Goal: Transaction & Acquisition: Purchase product/service

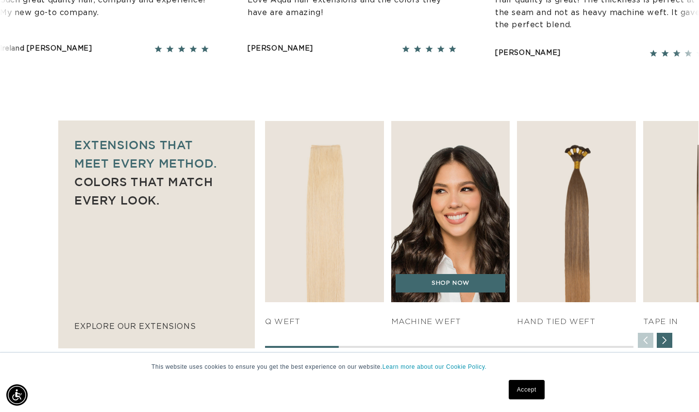
scroll to position [0, 1260]
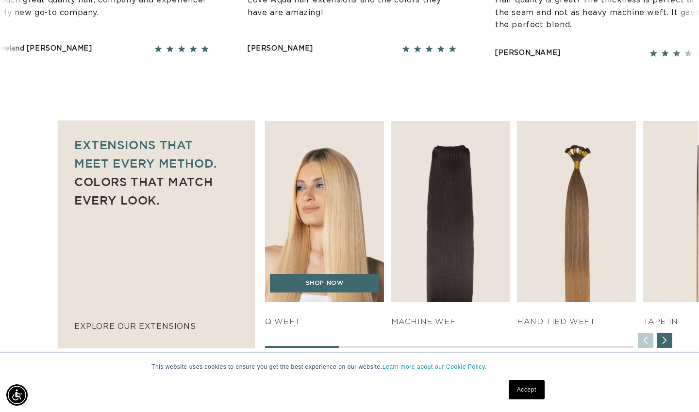
click at [347, 212] on img "1 / 7" at bounding box center [324, 211] width 125 height 190
click at [327, 284] on link "SHOP NOW" at bounding box center [325, 283] width 110 height 18
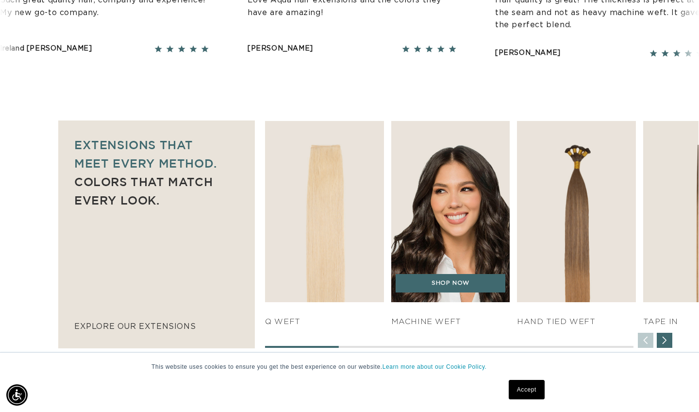
click at [440, 257] on img "2 / 7" at bounding box center [450, 211] width 125 height 190
click at [439, 276] on link "SHOP NOW" at bounding box center [451, 283] width 110 height 18
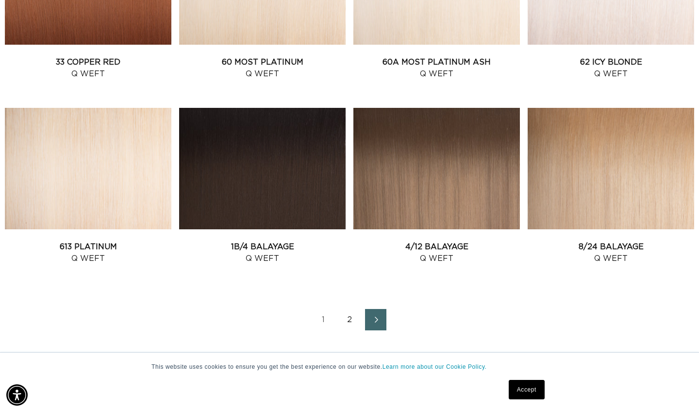
scroll to position [1032, 0]
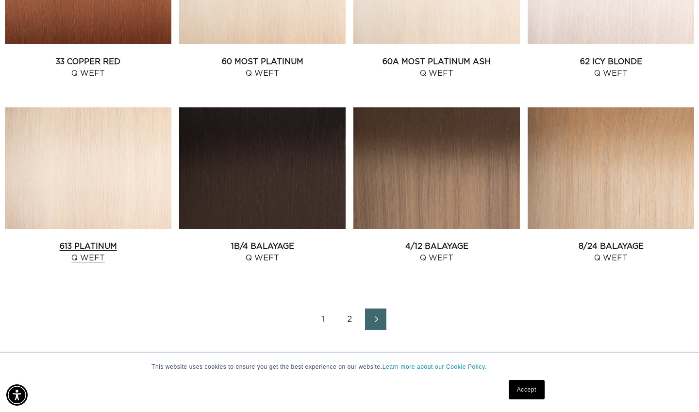
click at [125, 240] on link "613 Platinum Q Weft" at bounding box center [88, 251] width 166 height 23
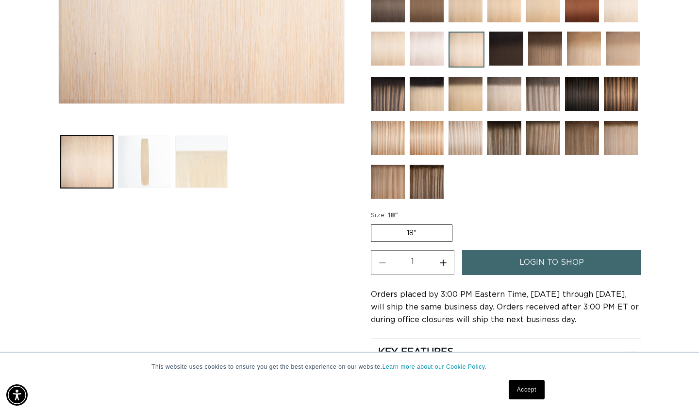
scroll to position [0, 1260]
click at [406, 231] on label "18" Variant sold out or unavailable" at bounding box center [412, 232] width 82 height 17
click at [374, 223] on input "18" Variant sold out or unavailable" at bounding box center [373, 222] width 0 height 0
click at [444, 231] on label "18" Variant sold out or unavailable" at bounding box center [412, 232] width 82 height 17
click at [374, 223] on input "18" Variant sold out or unavailable" at bounding box center [373, 222] width 0 height 0
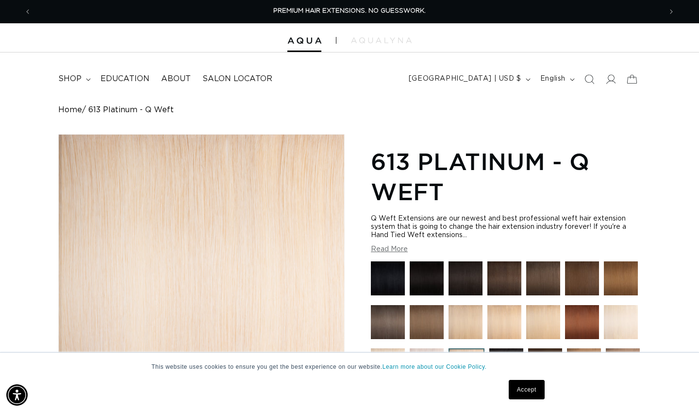
scroll to position [0, 0]
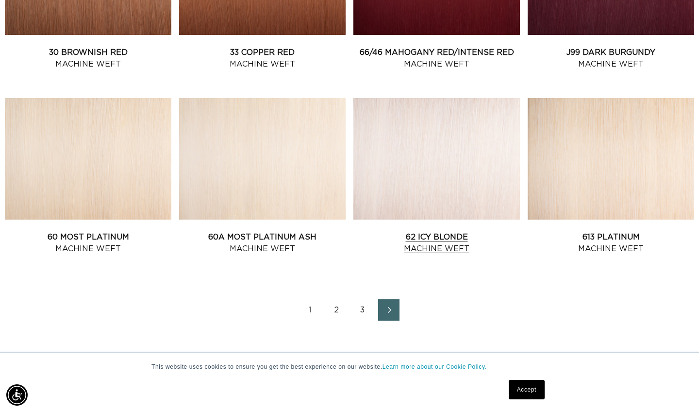
scroll to position [0, 630]
click at [298, 231] on link "60A Most Platinum Ash Machine Weft" at bounding box center [262, 242] width 166 height 23
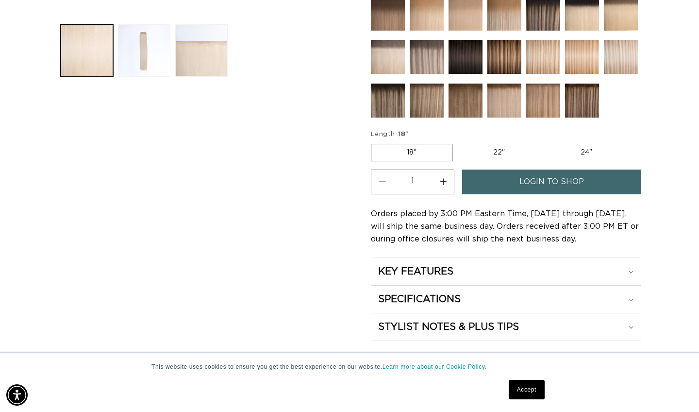
scroll to position [448, 0]
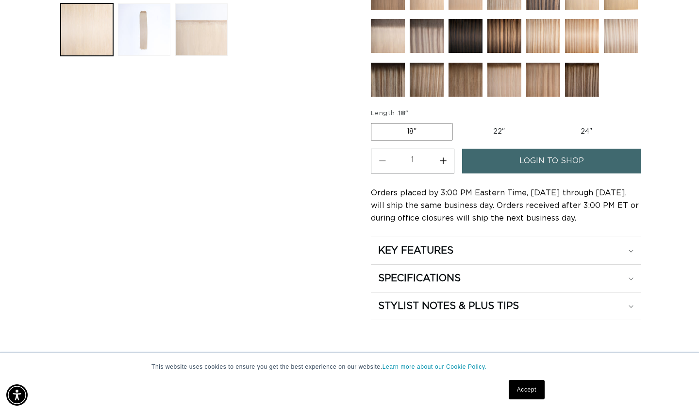
click at [498, 127] on label "22" Variant sold out or unavailable" at bounding box center [499, 131] width 83 height 17
click at [458, 121] on input "22" Variant sold out or unavailable" at bounding box center [457, 121] width 0 height 0
radio input "true"
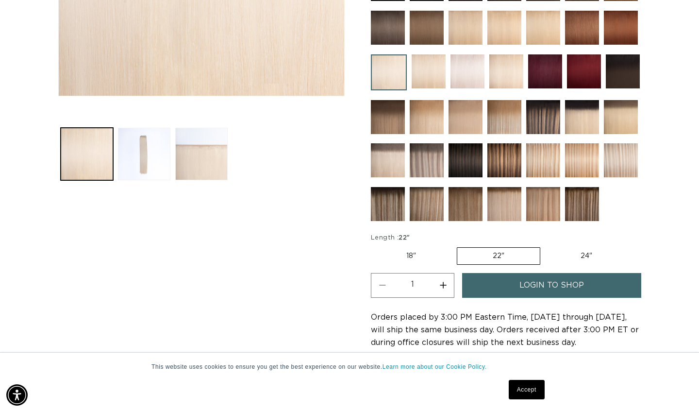
scroll to position [525, 0]
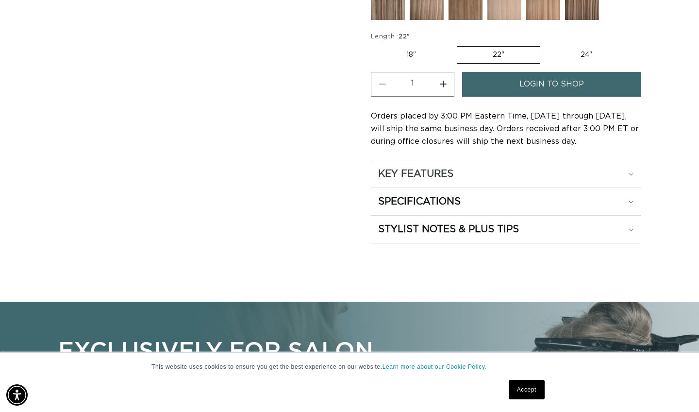
click at [626, 171] on div "KEY FEATURES" at bounding box center [505, 173] width 255 height 13
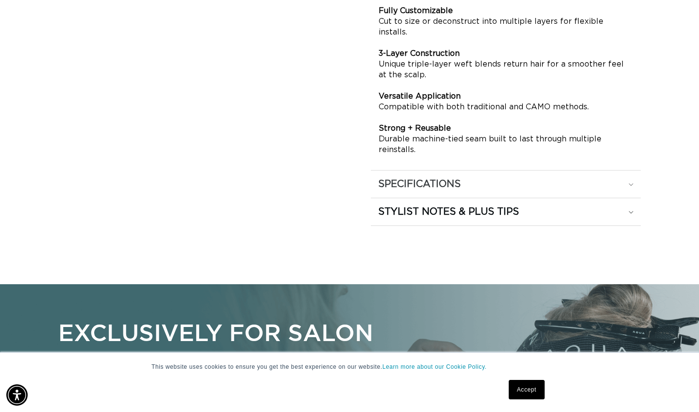
scroll to position [0, 1260]
click at [630, 178] on div "SPECIFICATIONS" at bounding box center [505, 184] width 255 height 13
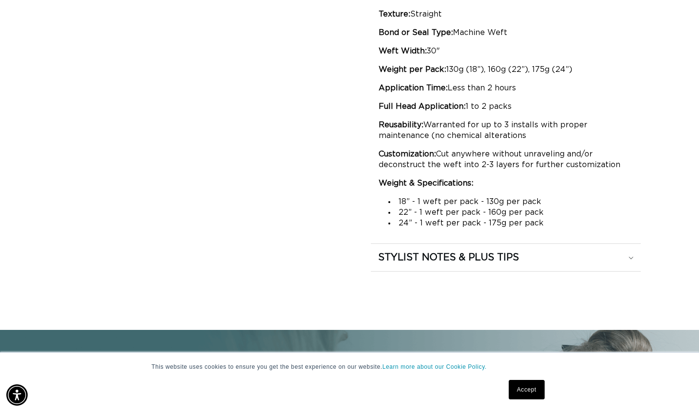
scroll to position [0, 0]
click at [628, 255] on div "STYLIST NOTES & PLUS TIPS" at bounding box center [505, 257] width 255 height 13
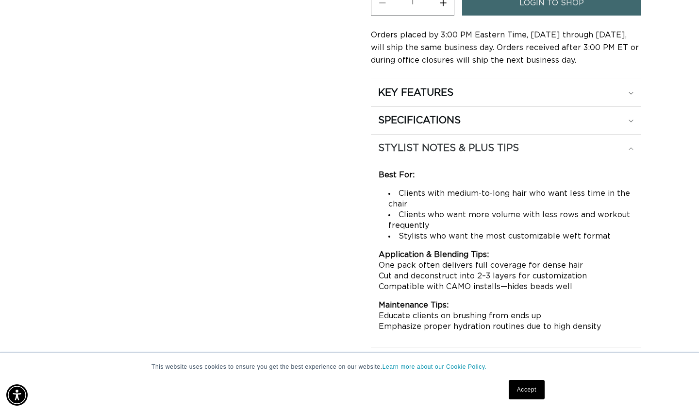
scroll to position [0, 0]
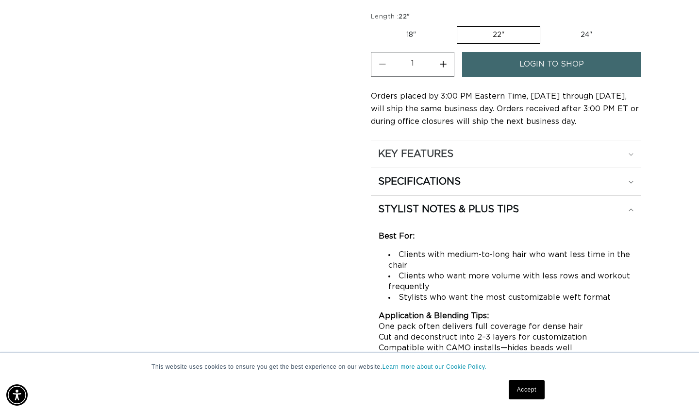
click at [503, 149] on div "KEY FEATURES" at bounding box center [505, 154] width 255 height 13
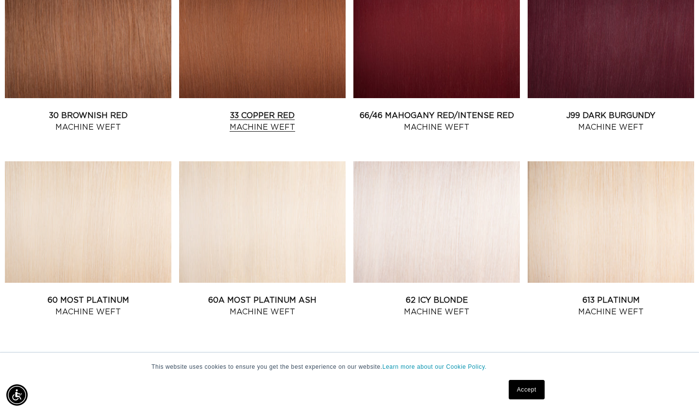
scroll to position [0, 630]
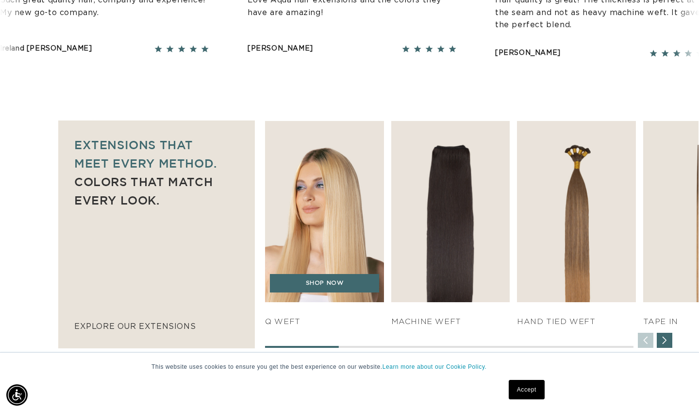
click at [310, 167] on img "1 / 7" at bounding box center [324, 211] width 125 height 190
click at [317, 280] on link "SHOP NOW" at bounding box center [325, 283] width 110 height 18
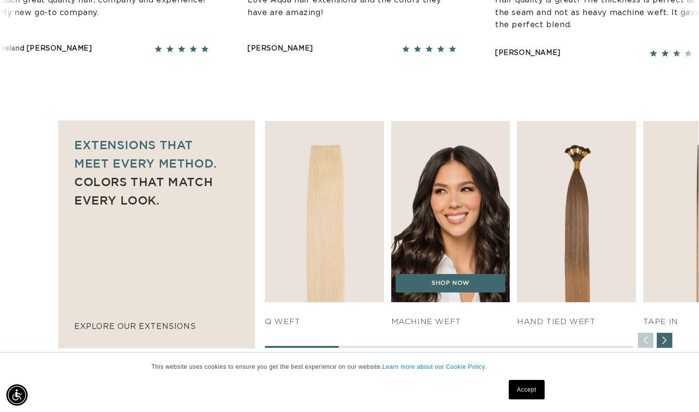
click at [469, 196] on img "2 / 7" at bounding box center [450, 211] width 125 height 190
click at [446, 286] on link "SHOP NOW" at bounding box center [451, 283] width 110 height 18
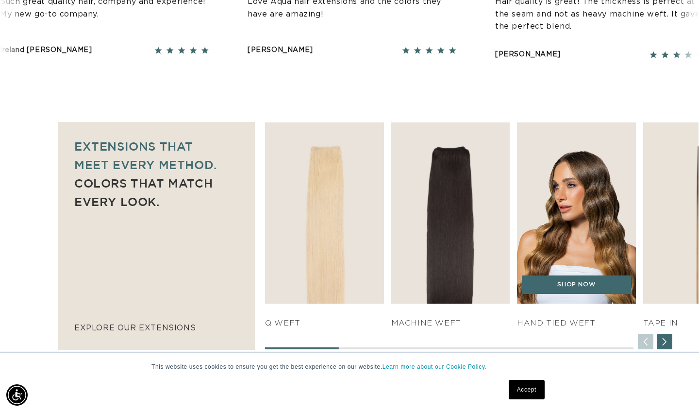
scroll to position [557, 0]
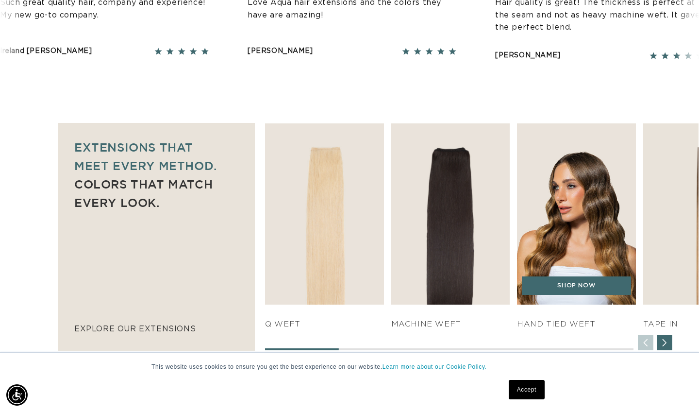
click at [599, 192] on img "3 / 7" at bounding box center [576, 214] width 125 height 190
click at [578, 289] on link "SHOP NOW" at bounding box center [577, 285] width 110 height 18
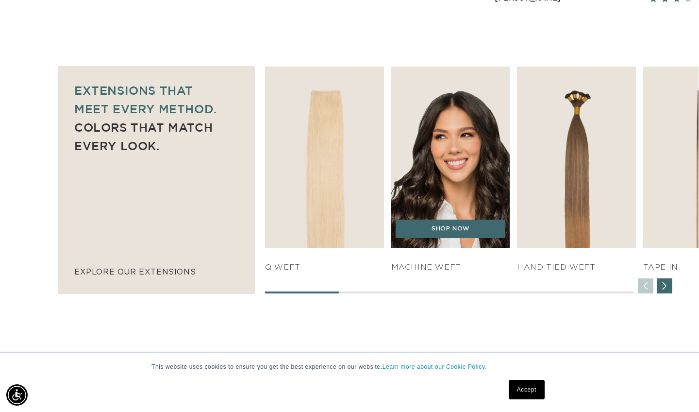
scroll to position [614, 0]
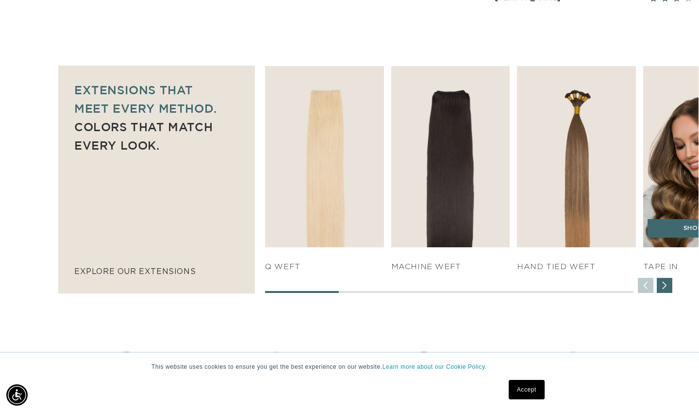
click at [685, 171] on img "4 / 7" at bounding box center [702, 157] width 125 height 190
click at [685, 226] on link "SHOP NOW" at bounding box center [702, 228] width 110 height 18
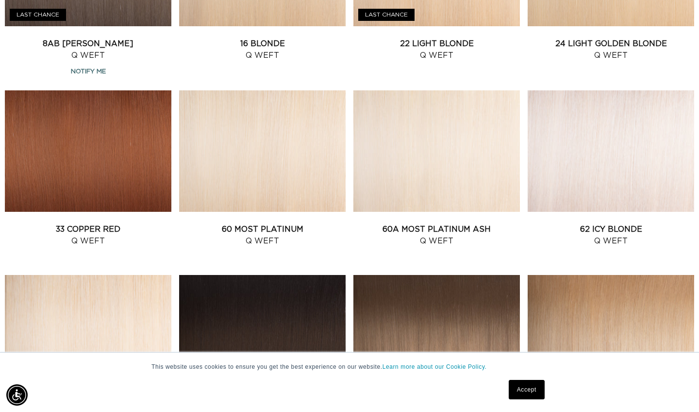
scroll to position [0, 630]
click at [434, 223] on link "60A Most Platinum Ash Q Weft" at bounding box center [436, 234] width 166 height 23
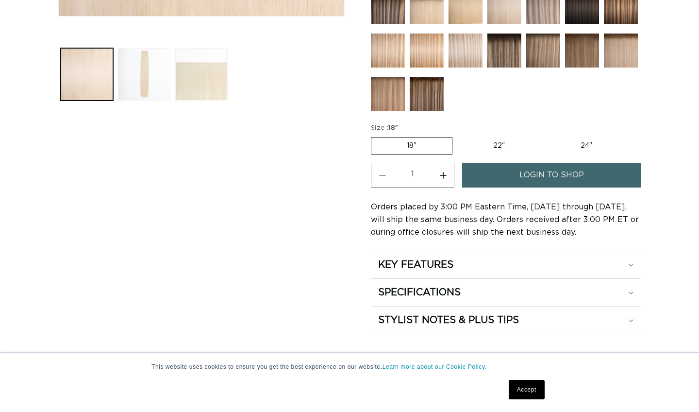
scroll to position [507, 0]
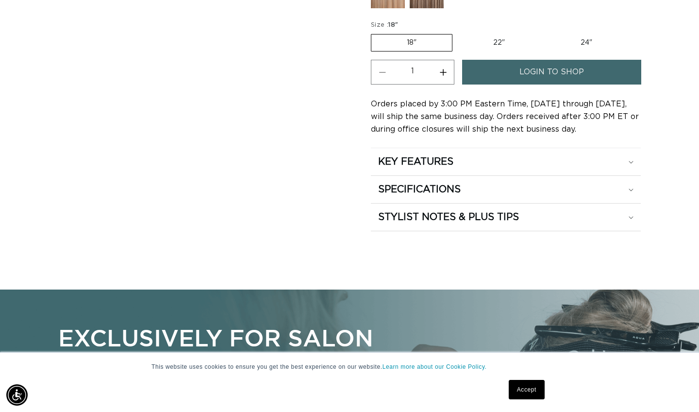
click at [504, 38] on label "22" Variant sold out or unavailable" at bounding box center [499, 42] width 83 height 17
click at [458, 33] on input "22" Variant sold out or unavailable" at bounding box center [457, 32] width 0 height 0
radio input "true"
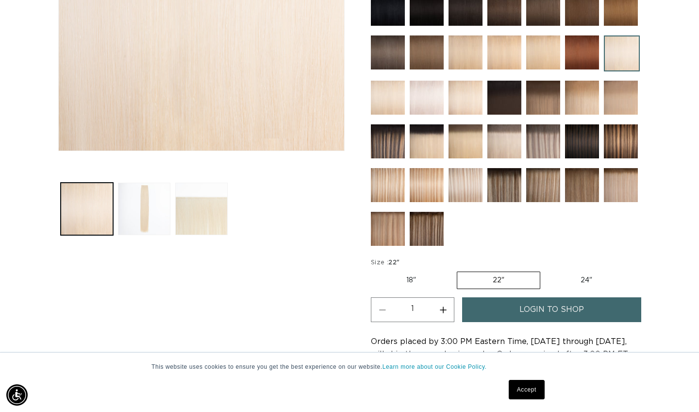
scroll to position [0, 630]
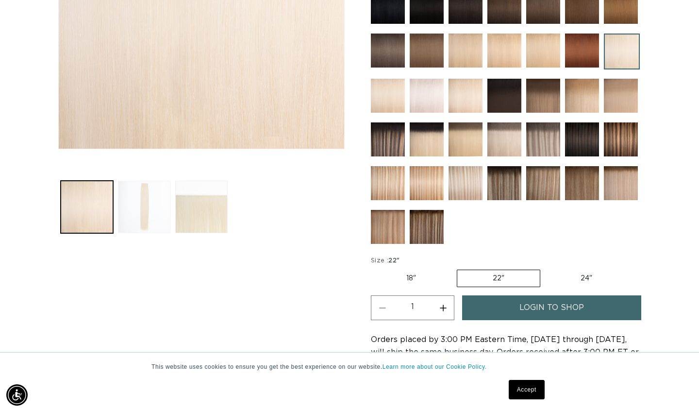
click at [163, 197] on button "Load image 2 in gallery view" at bounding box center [144, 207] width 52 height 52
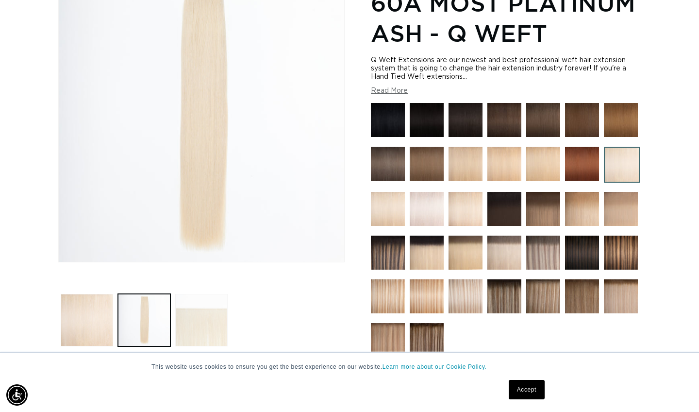
scroll to position [0, 1260]
click at [205, 324] on button "Load image 3 in gallery view" at bounding box center [201, 320] width 52 height 52
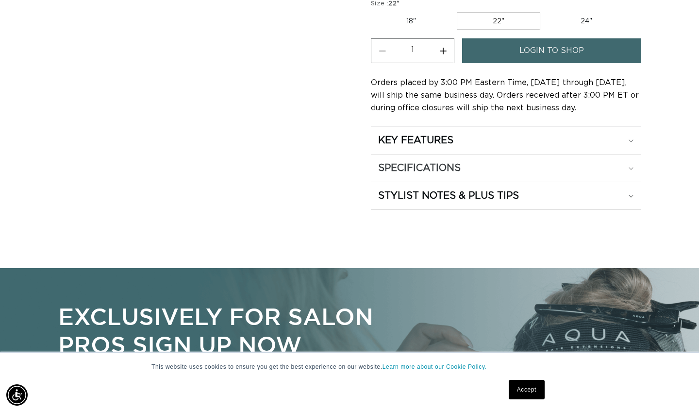
click at [626, 164] on div "SPECIFICATIONS" at bounding box center [505, 168] width 255 height 13
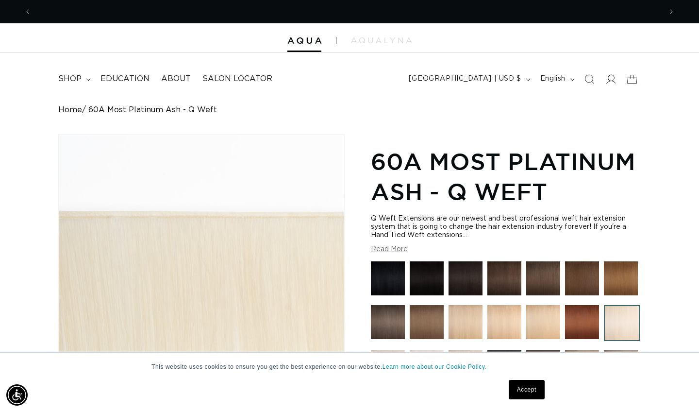
scroll to position [0, 630]
click at [252, 218] on img "Gallery Viewer" at bounding box center [201, 276] width 285 height 285
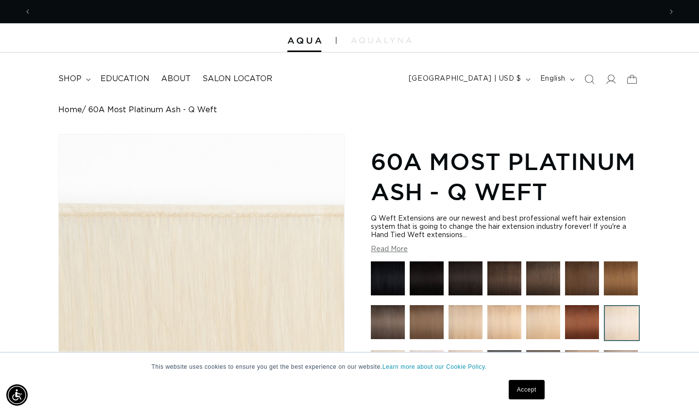
scroll to position [0, 1260]
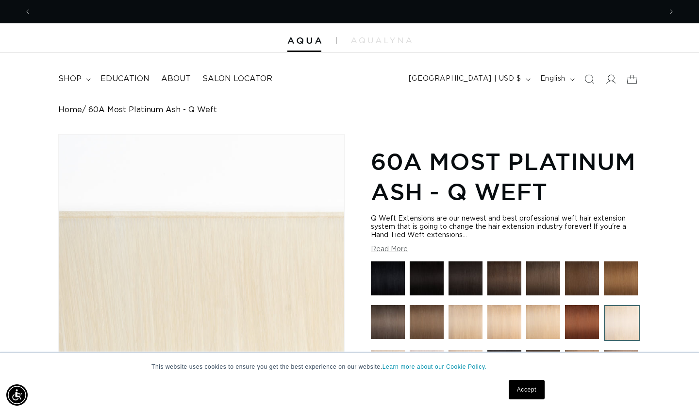
click at [586, 111] on div "Home 60A Most Platinum Ash - Q Weft" at bounding box center [349, 109] width 582 height 9
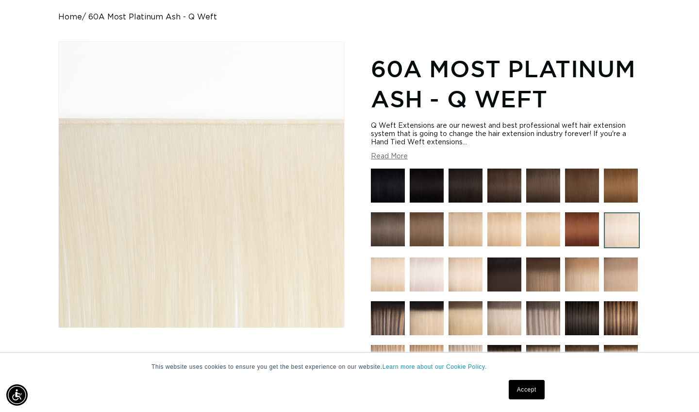
click at [392, 154] on button "Read More" at bounding box center [389, 156] width 37 height 8
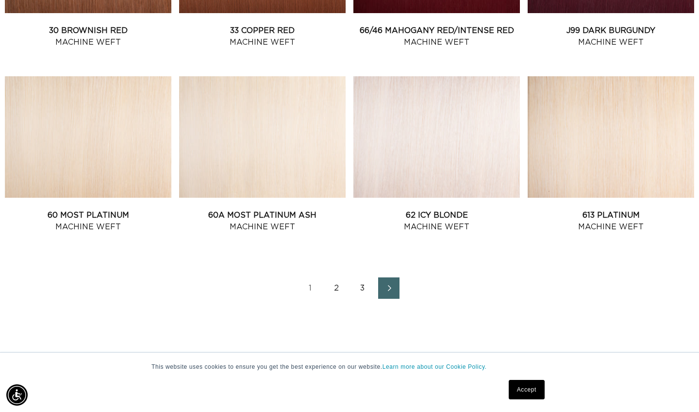
scroll to position [1062, 0]
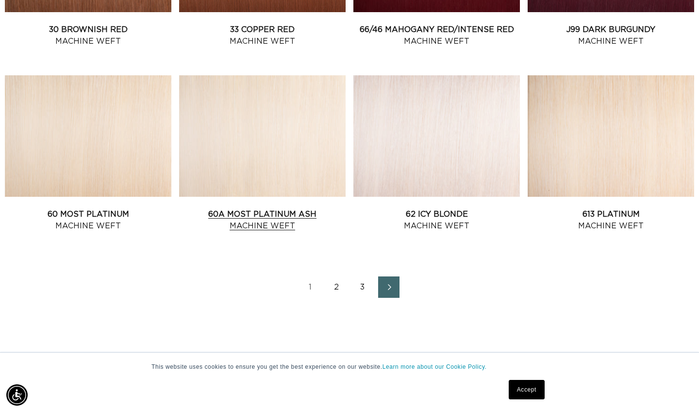
click at [251, 208] on link "60A Most Platinum Ash Machine Weft" at bounding box center [262, 219] width 166 height 23
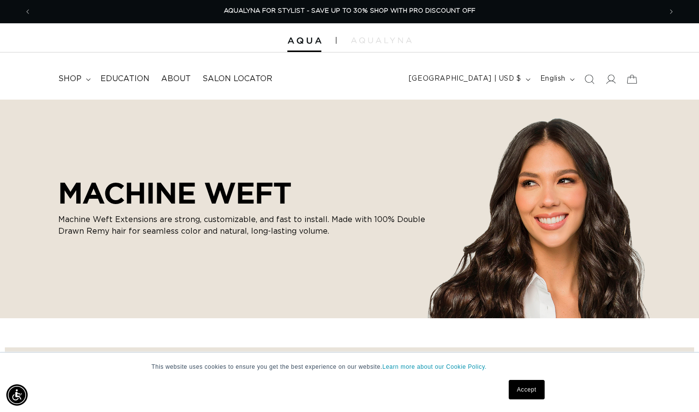
scroll to position [0, 0]
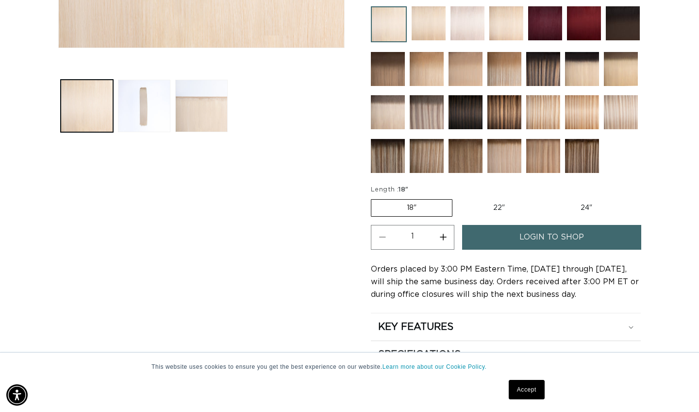
scroll to position [359, 0]
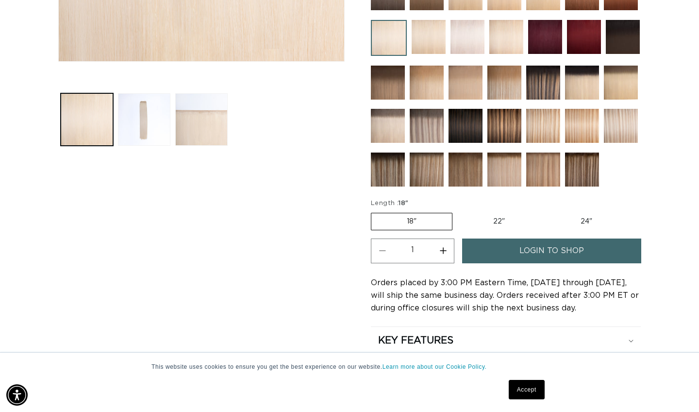
click at [506, 219] on label "22" Variant sold out or unavailable" at bounding box center [499, 221] width 83 height 17
click at [458, 211] on input "22" Variant sold out or unavailable" at bounding box center [457, 211] width 0 height 0
radio input "true"
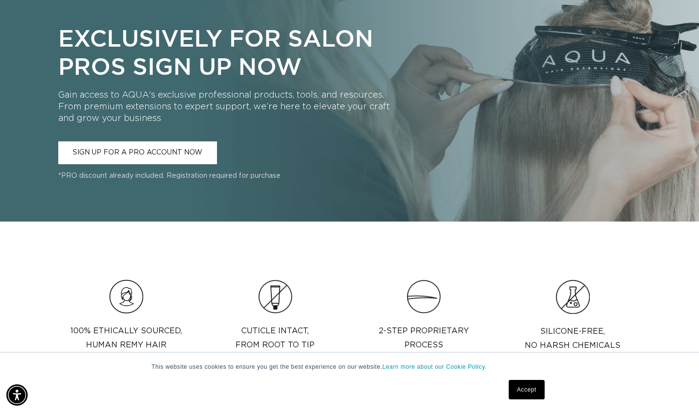
scroll to position [0, 630]
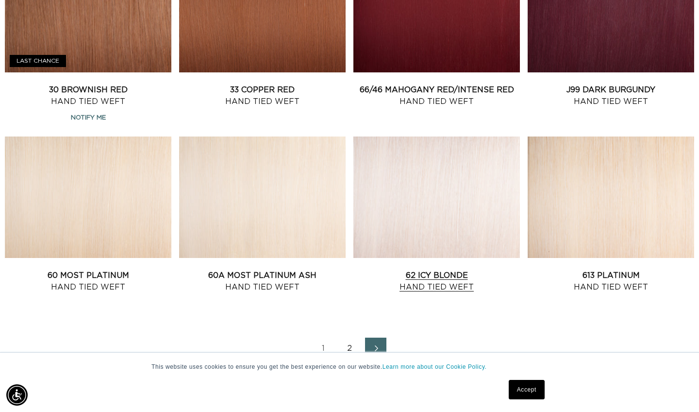
scroll to position [0, 1260]
click at [272, 269] on link "60A Most Platinum Ash Hand Tied Weft" at bounding box center [262, 280] width 166 height 23
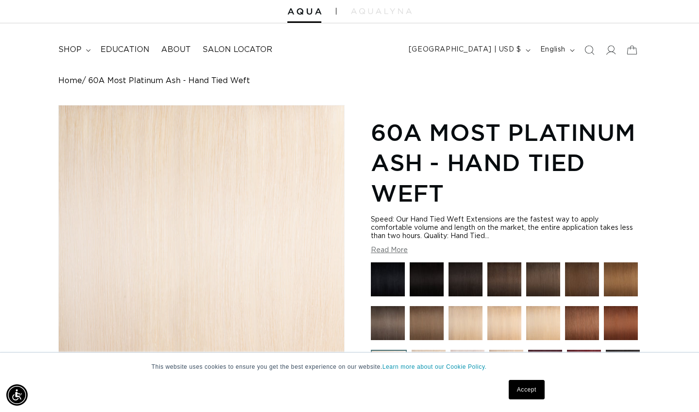
scroll to position [78, 0]
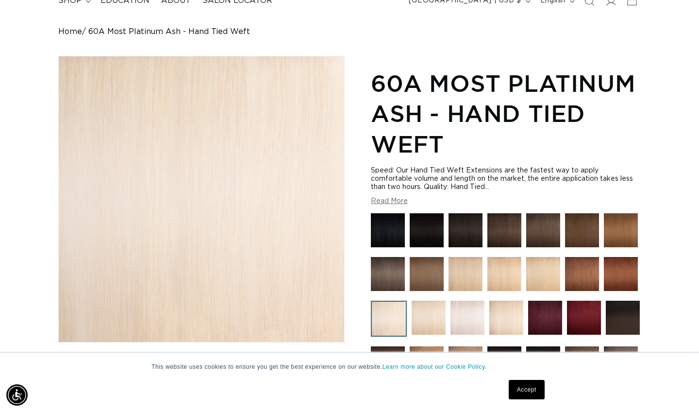
click at [393, 202] on button "Read More" at bounding box center [389, 201] width 37 height 8
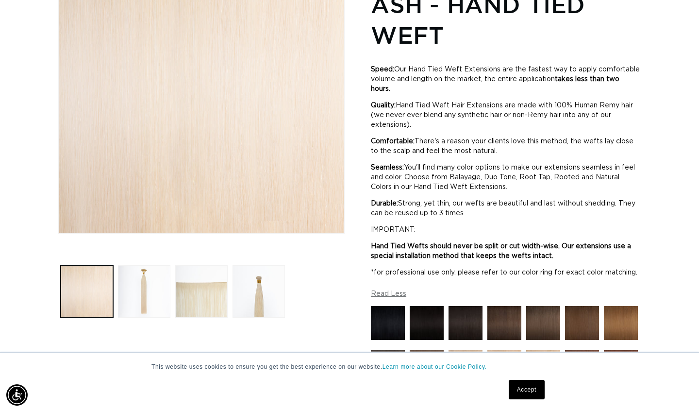
scroll to position [254, 0]
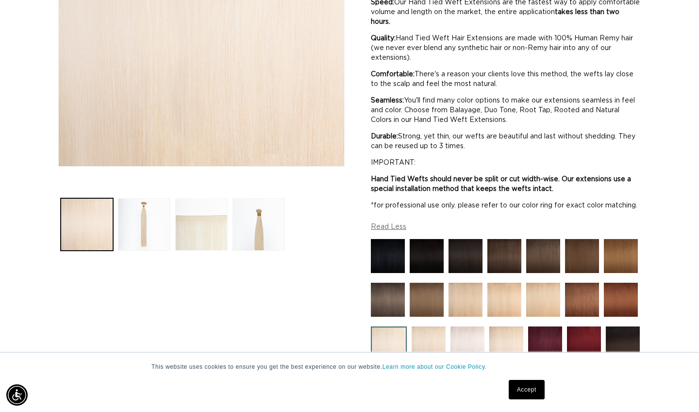
click at [202, 230] on button "Load image 3 in gallery view" at bounding box center [201, 224] width 52 height 52
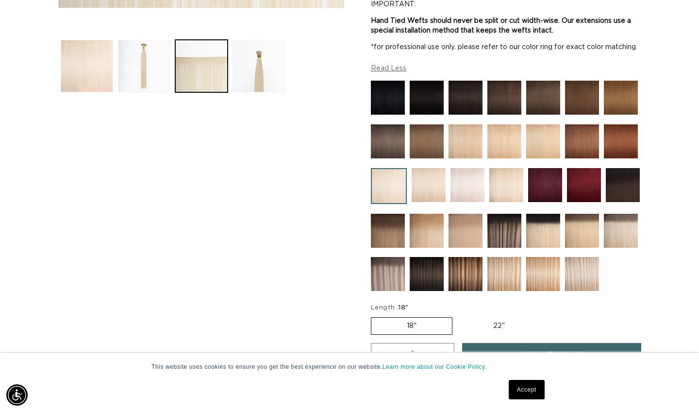
scroll to position [0, 1260]
click at [496, 331] on label "22" Variant sold out or unavailable" at bounding box center [499, 325] width 83 height 17
click at [458, 315] on input "22" Variant sold out or unavailable" at bounding box center [457, 315] width 0 height 0
radio input "true"
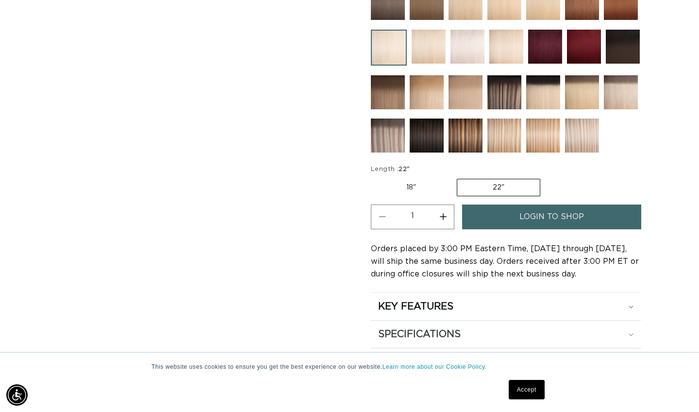
scroll to position [0, 630]
click at [621, 312] on div "KEY FEATURES" at bounding box center [505, 306] width 255 height 13
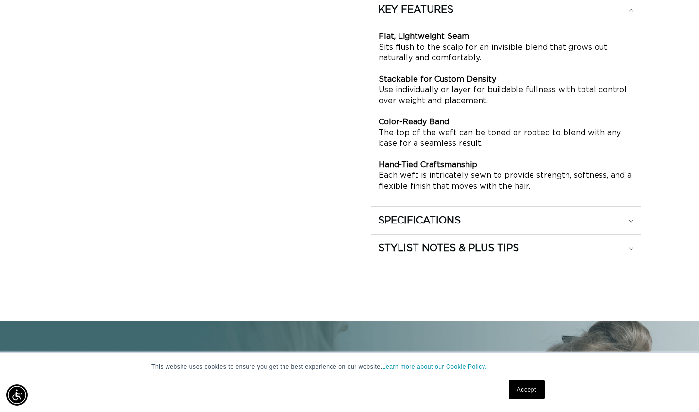
scroll to position [848, 0]
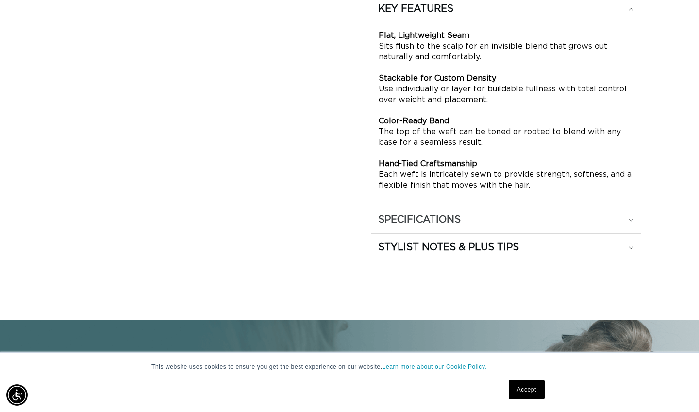
click at [627, 224] on div "SPECIFICATIONS" at bounding box center [505, 219] width 255 height 13
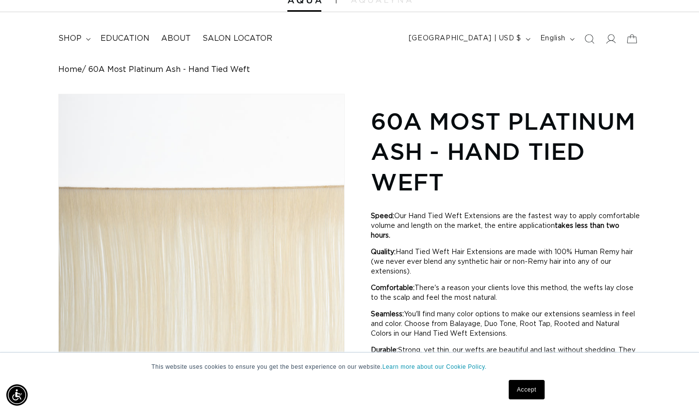
scroll to position [0, 0]
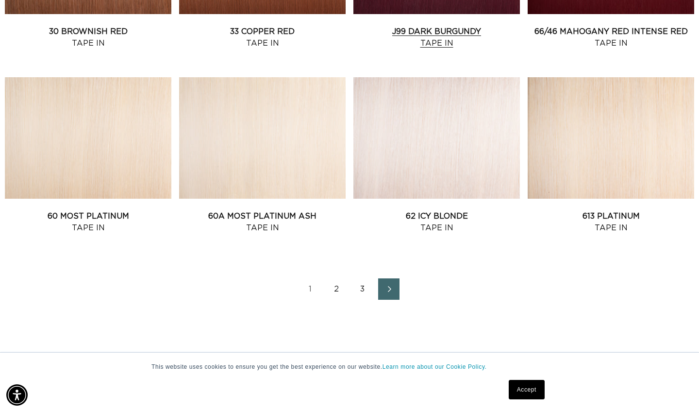
scroll to position [1061, 0]
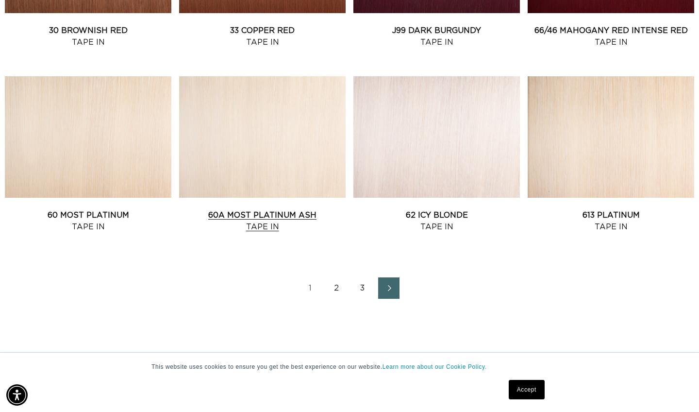
click at [277, 209] on link "60A Most Platinum Ash Tape In" at bounding box center [262, 220] width 166 height 23
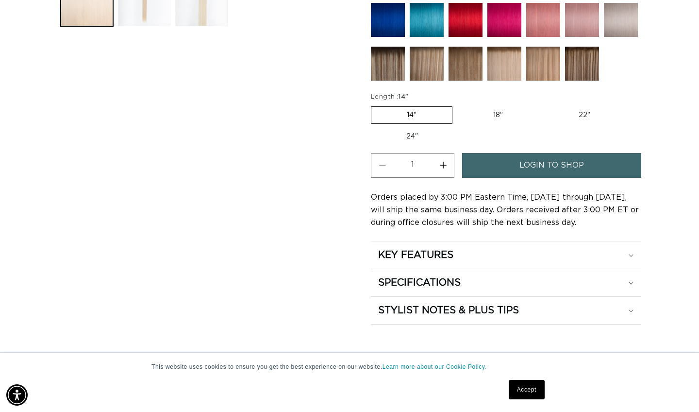
scroll to position [479, 0]
click at [586, 114] on label "22" Variant sold out or unavailable" at bounding box center [584, 114] width 83 height 17
click at [544, 104] on input "22" Variant sold out or unavailable" at bounding box center [543, 104] width 0 height 0
radio input "true"
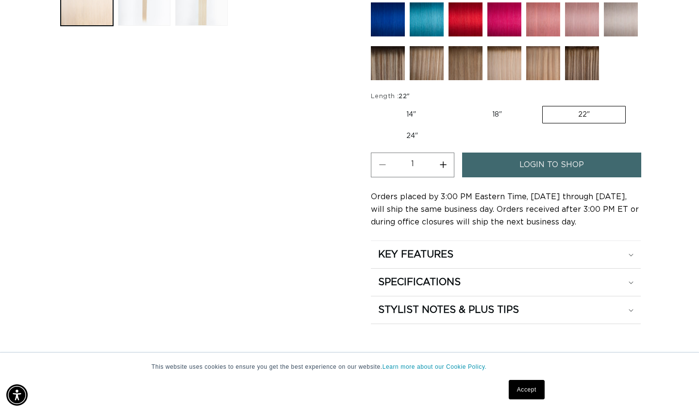
scroll to position [0, 630]
click at [625, 281] on div "SPECIFICATIONS" at bounding box center [505, 282] width 255 height 13
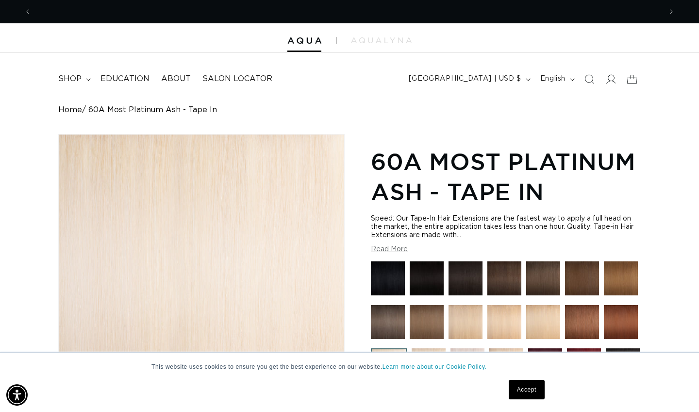
scroll to position [0, 0]
click at [389, 248] on button "Read More" at bounding box center [389, 249] width 37 height 8
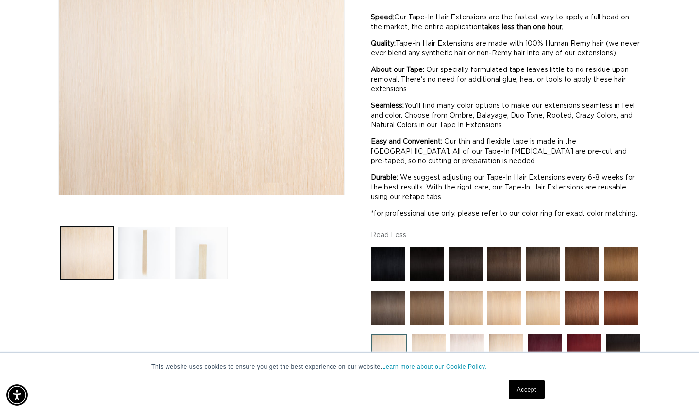
scroll to position [0, 1260]
click at [148, 256] on button "Load image 2 in gallery view" at bounding box center [144, 253] width 52 height 52
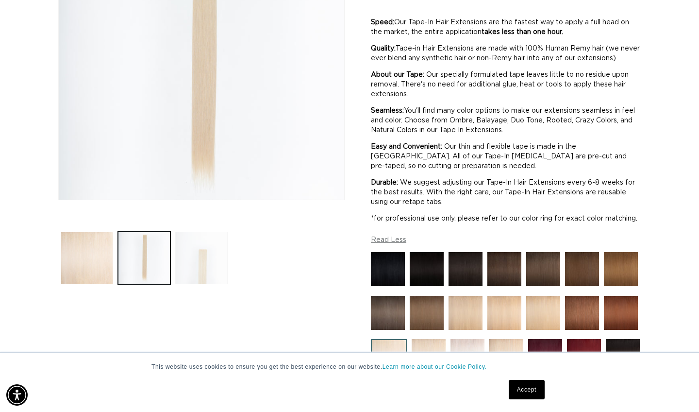
click at [203, 258] on button "Load image 3 in gallery view" at bounding box center [201, 257] width 52 height 52
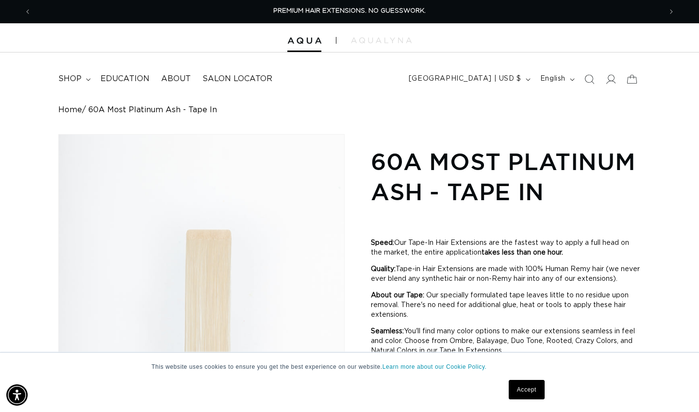
scroll to position [0, 0]
click at [611, 74] on icon at bounding box center [610, 79] width 10 height 10
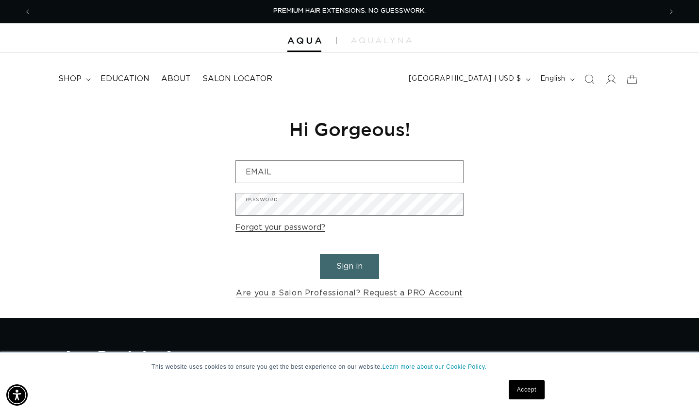
click at [339, 265] on button "Sign in" at bounding box center [349, 266] width 59 height 25
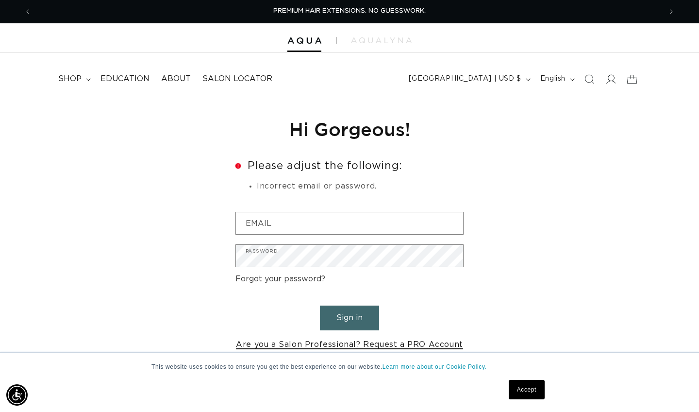
click at [312, 339] on link "Are you a Salon Professional? Request a PRO Account" at bounding box center [349, 344] width 227 height 14
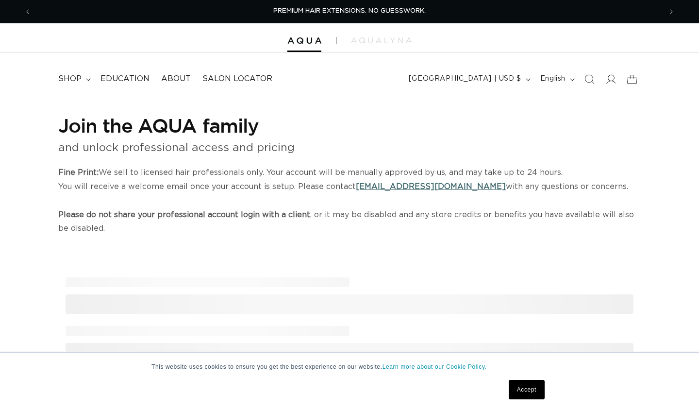
select select "US"
select select "[GEOGRAPHIC_DATA]"
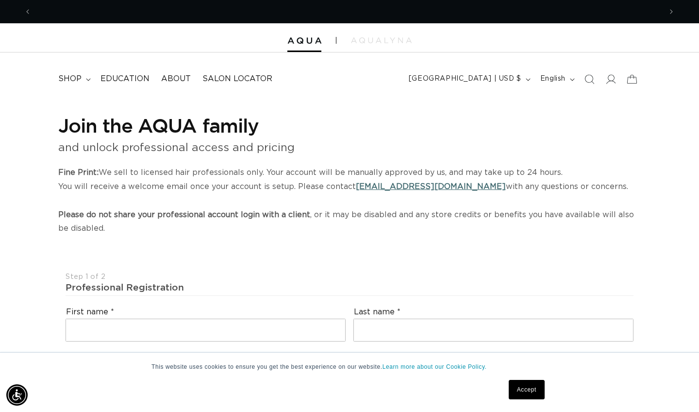
scroll to position [0, 1260]
